Goal: Information Seeking & Learning: Learn about a topic

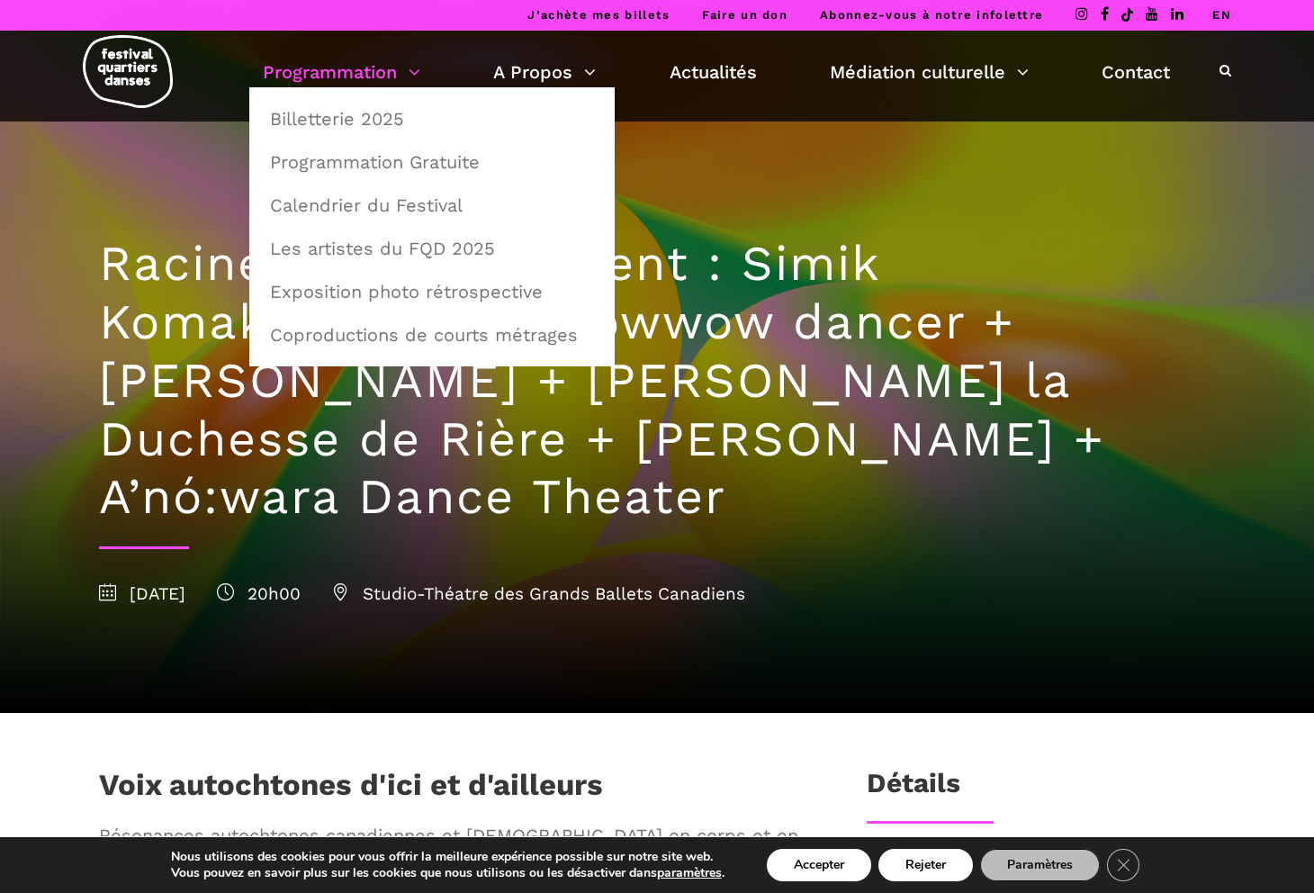
click at [353, 69] on link "Programmation" at bounding box center [341, 72] width 157 height 31
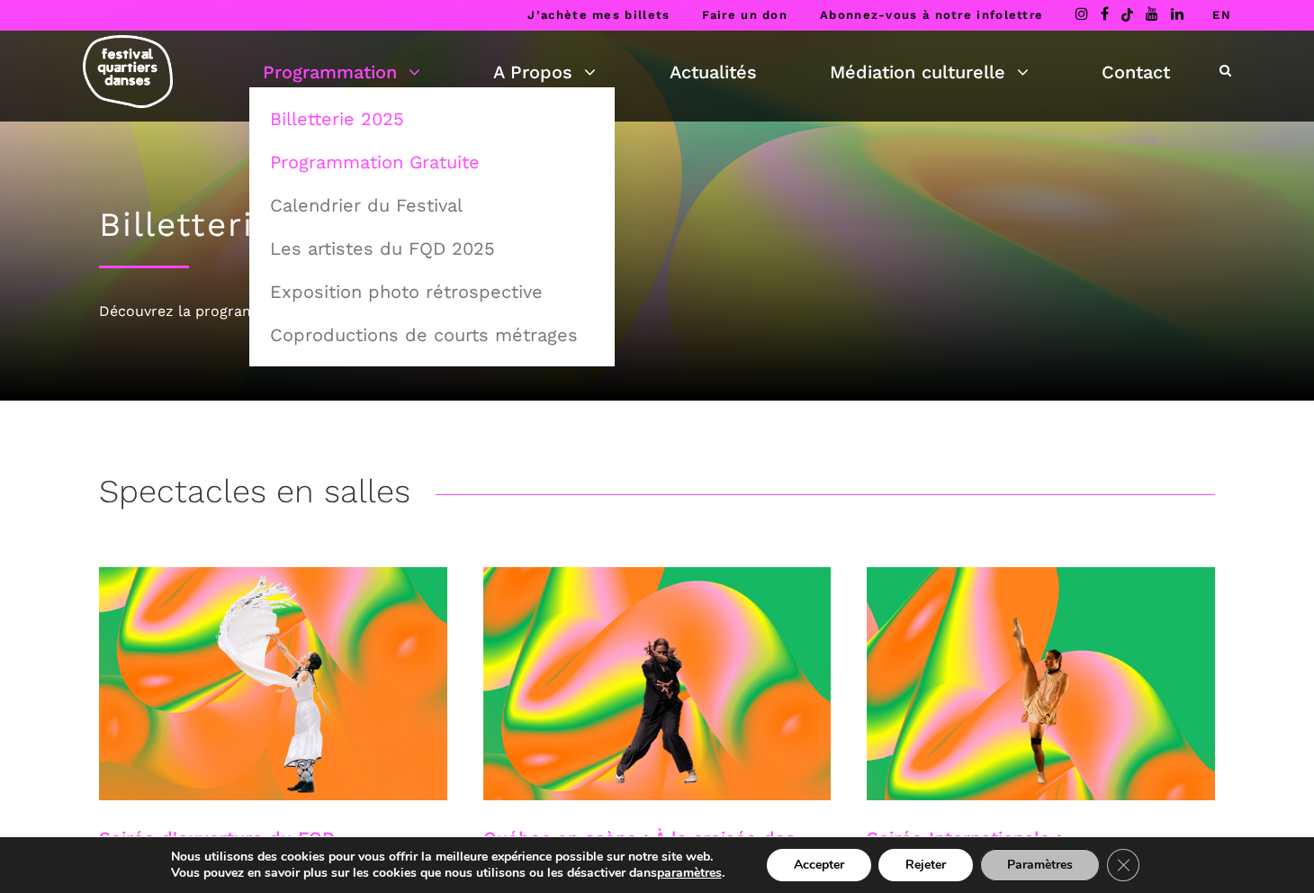
click at [339, 167] on link "Programmation Gratuite" at bounding box center [432, 161] width 346 height 41
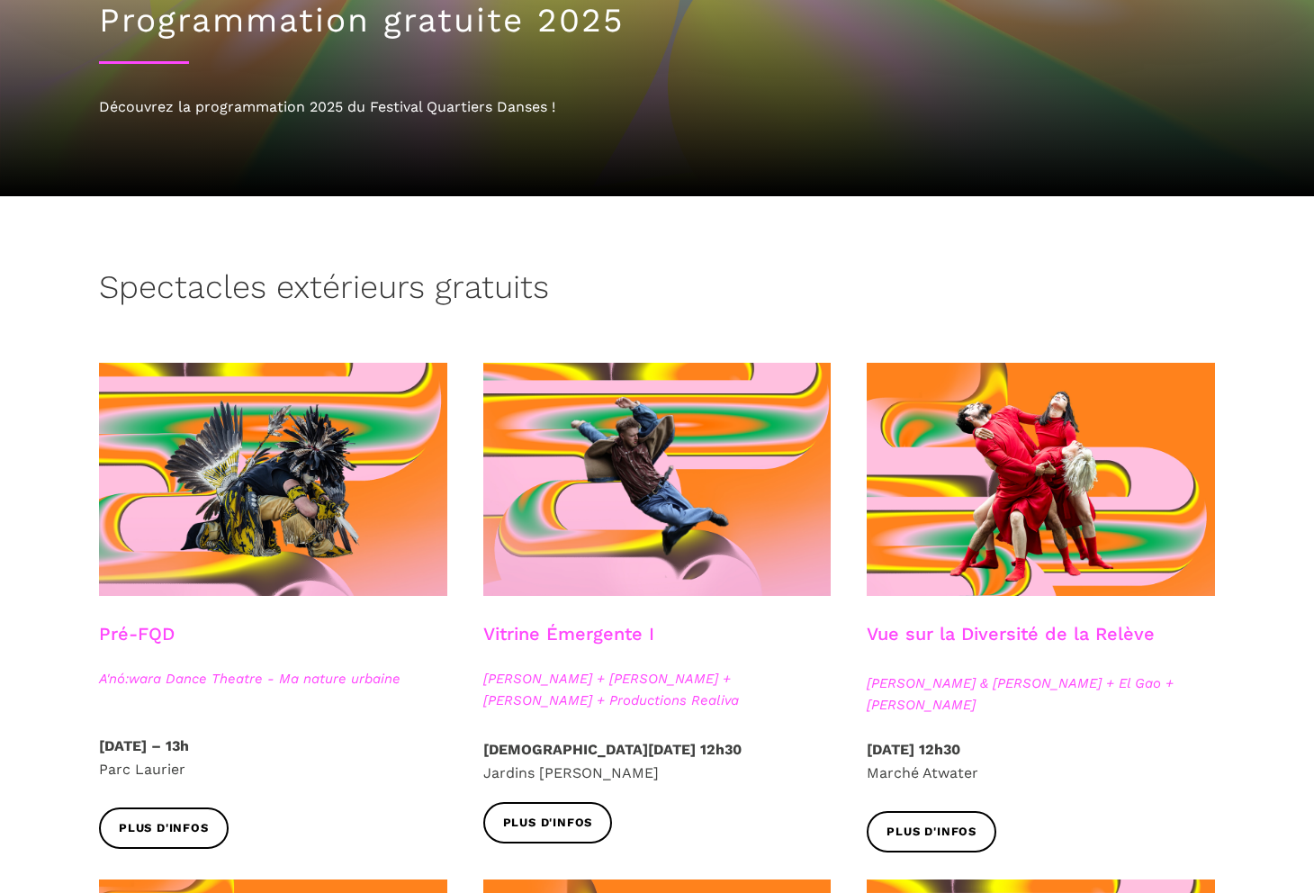
scroll to position [205, 0]
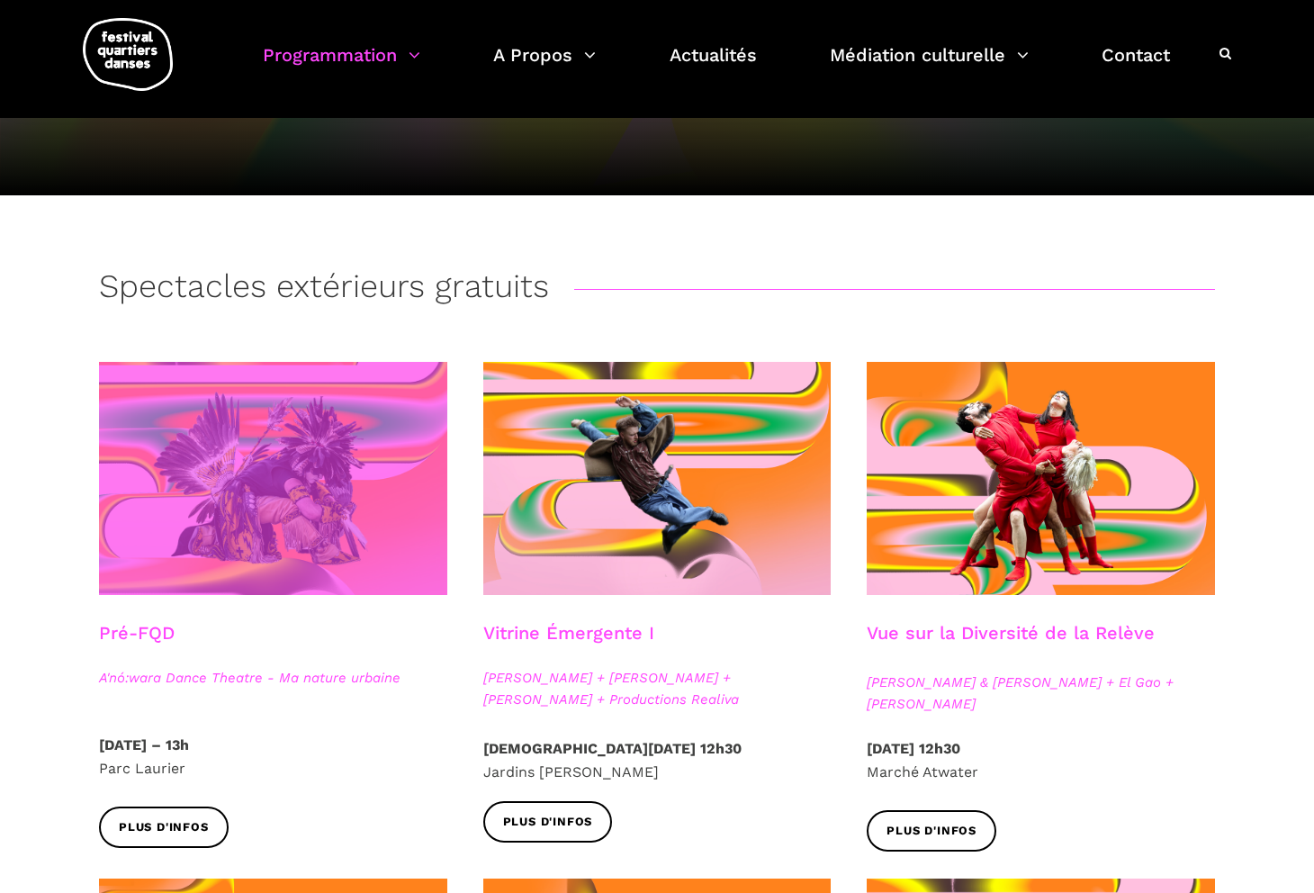
click at [270, 483] on span at bounding box center [273, 478] width 348 height 233
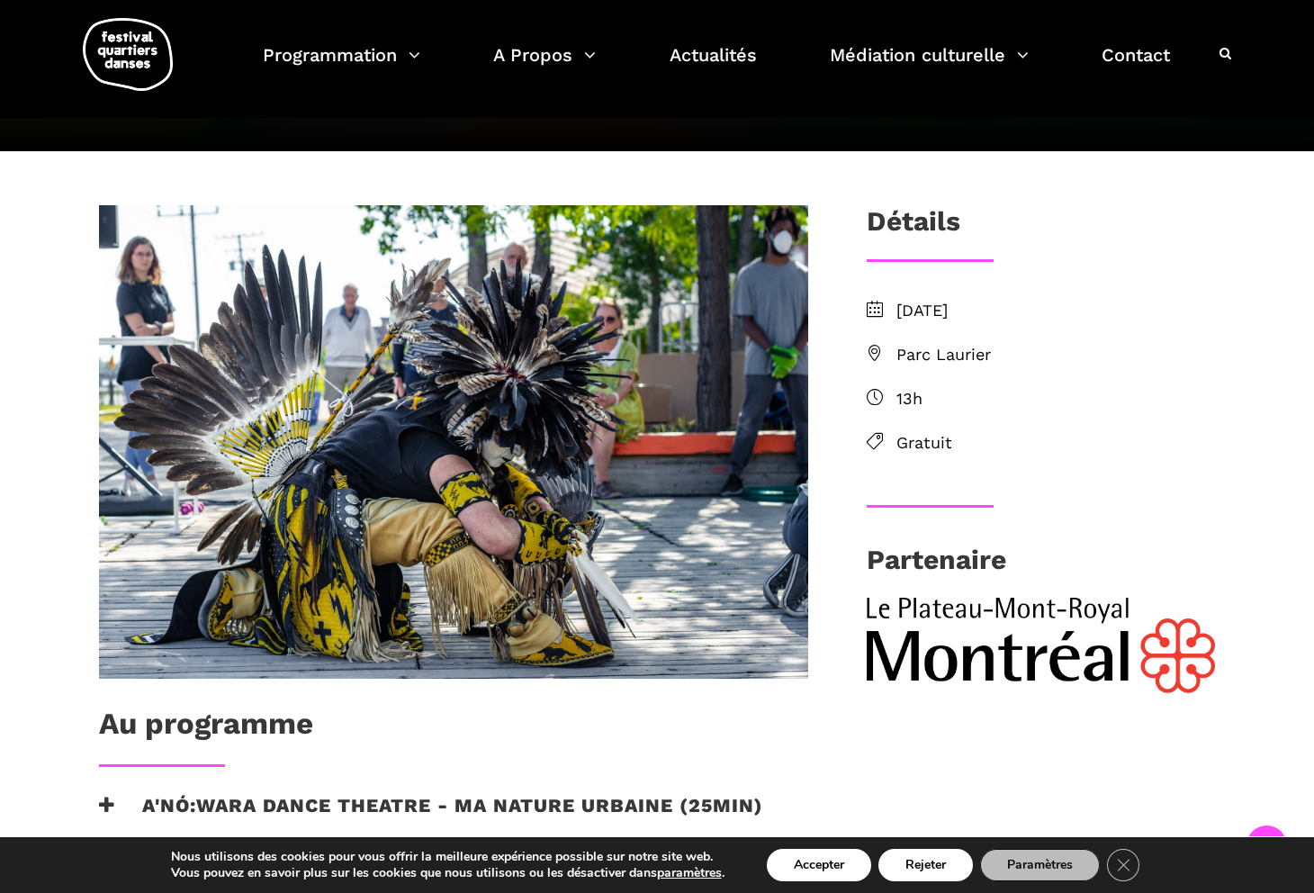
scroll to position [299, 0]
